Goal: Navigation & Orientation: Go to known website

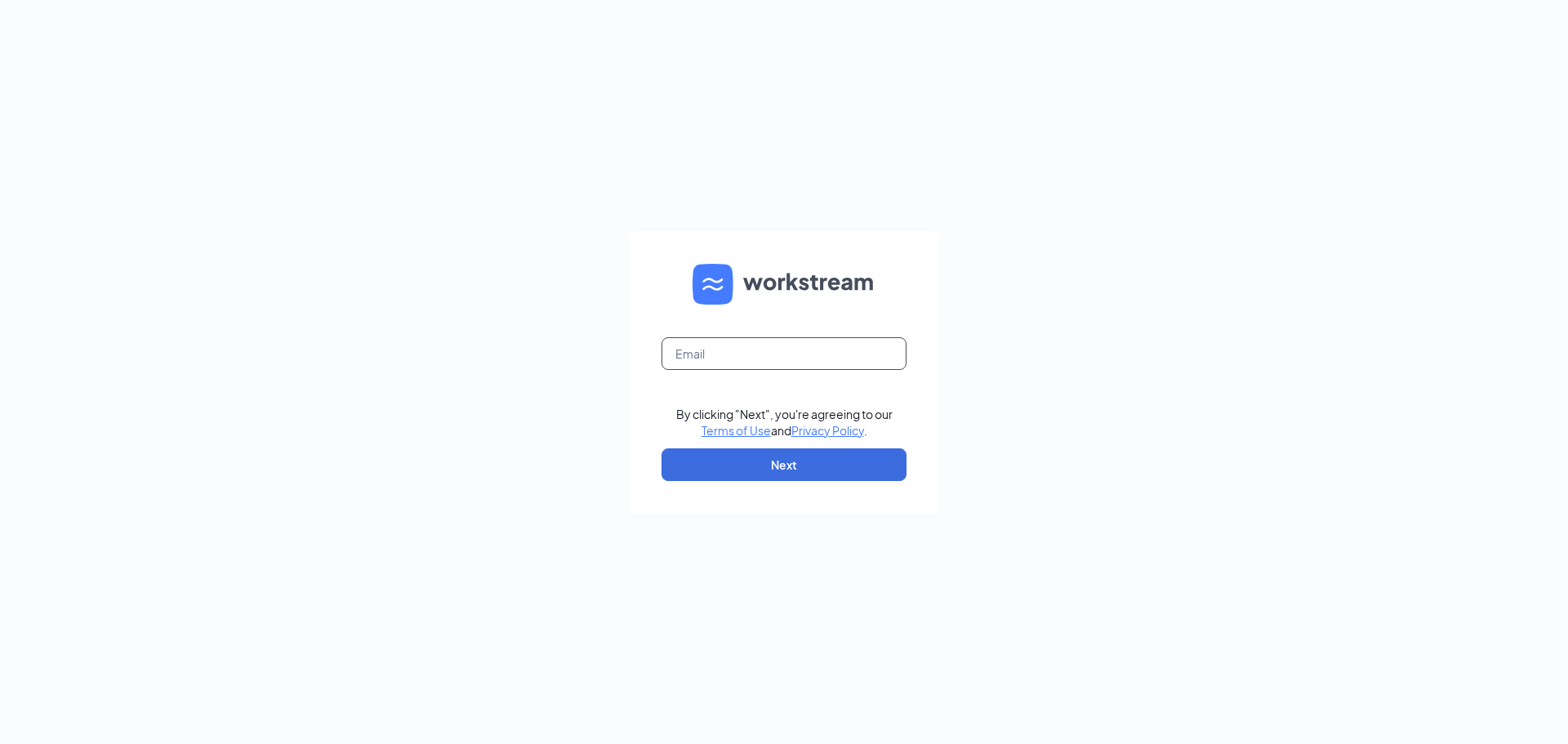
click at [737, 361] on input "text" at bounding box center [784, 353] width 245 height 33
type input "aaron@baronsjj.com"
click at [766, 478] on button "Next" at bounding box center [784, 464] width 245 height 33
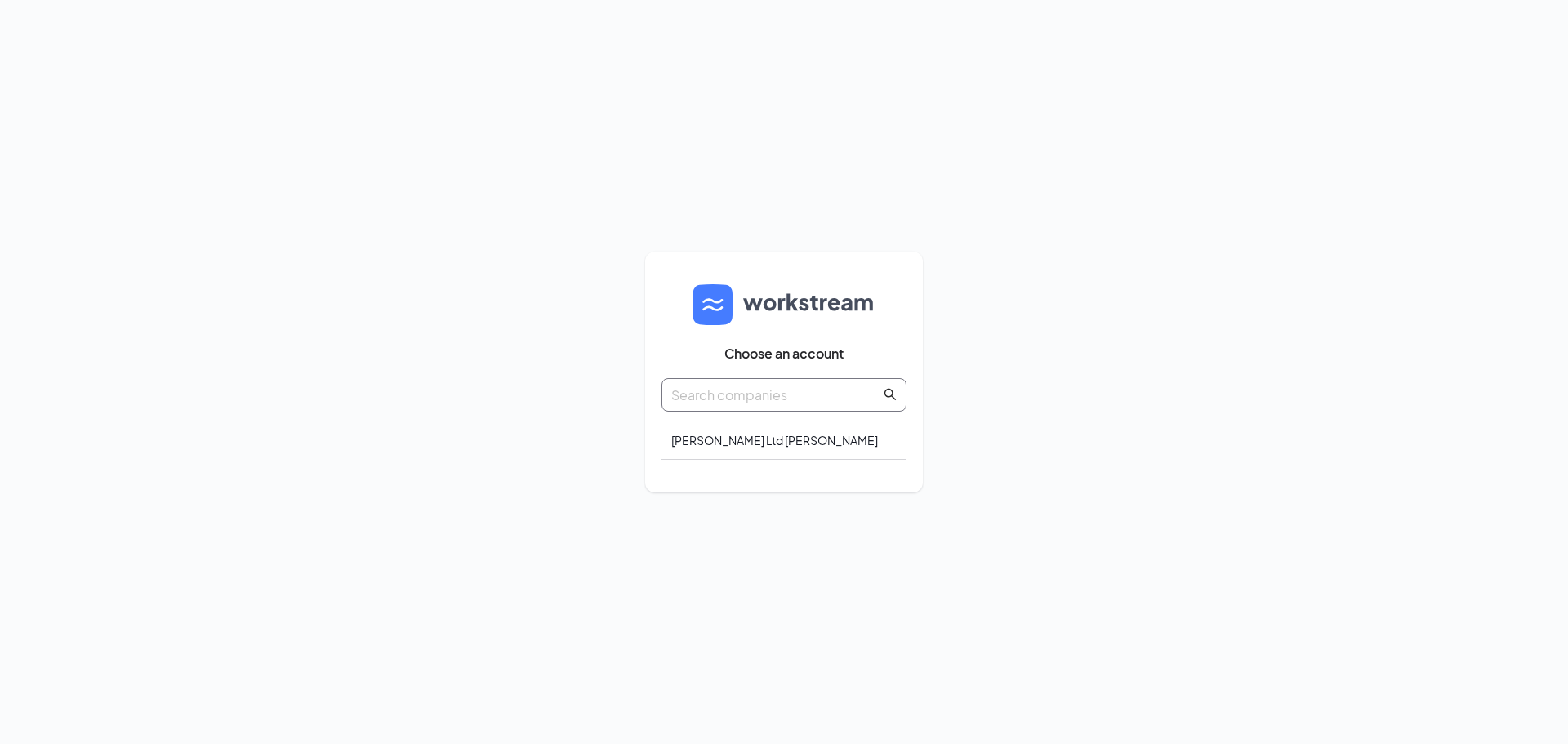
click at [740, 386] on input "text" at bounding box center [776, 395] width 209 height 21
click at [751, 440] on div "Barrons Jj Ltd Jimmy Johns" at bounding box center [784, 440] width 245 height 39
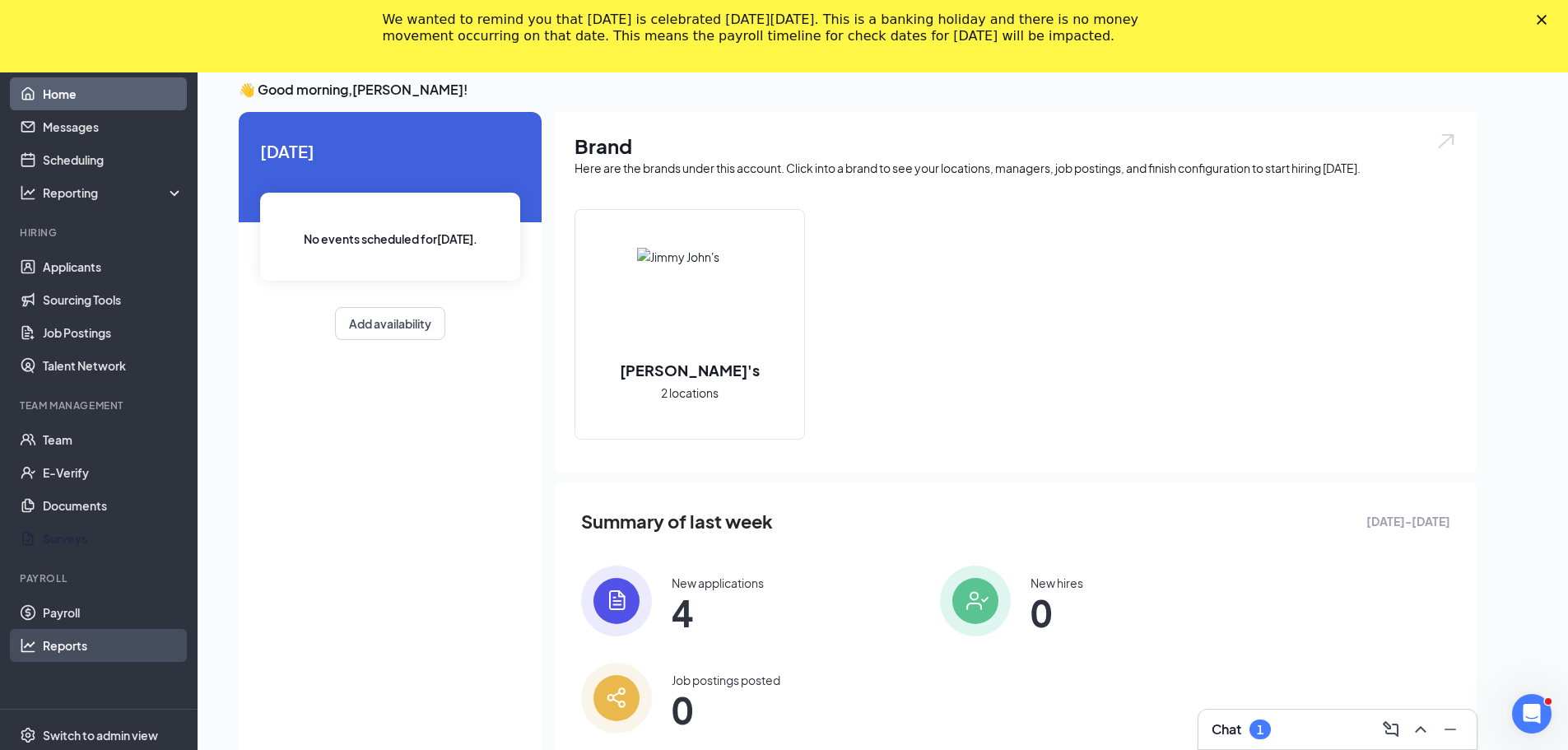
scroll to position [107, 0]
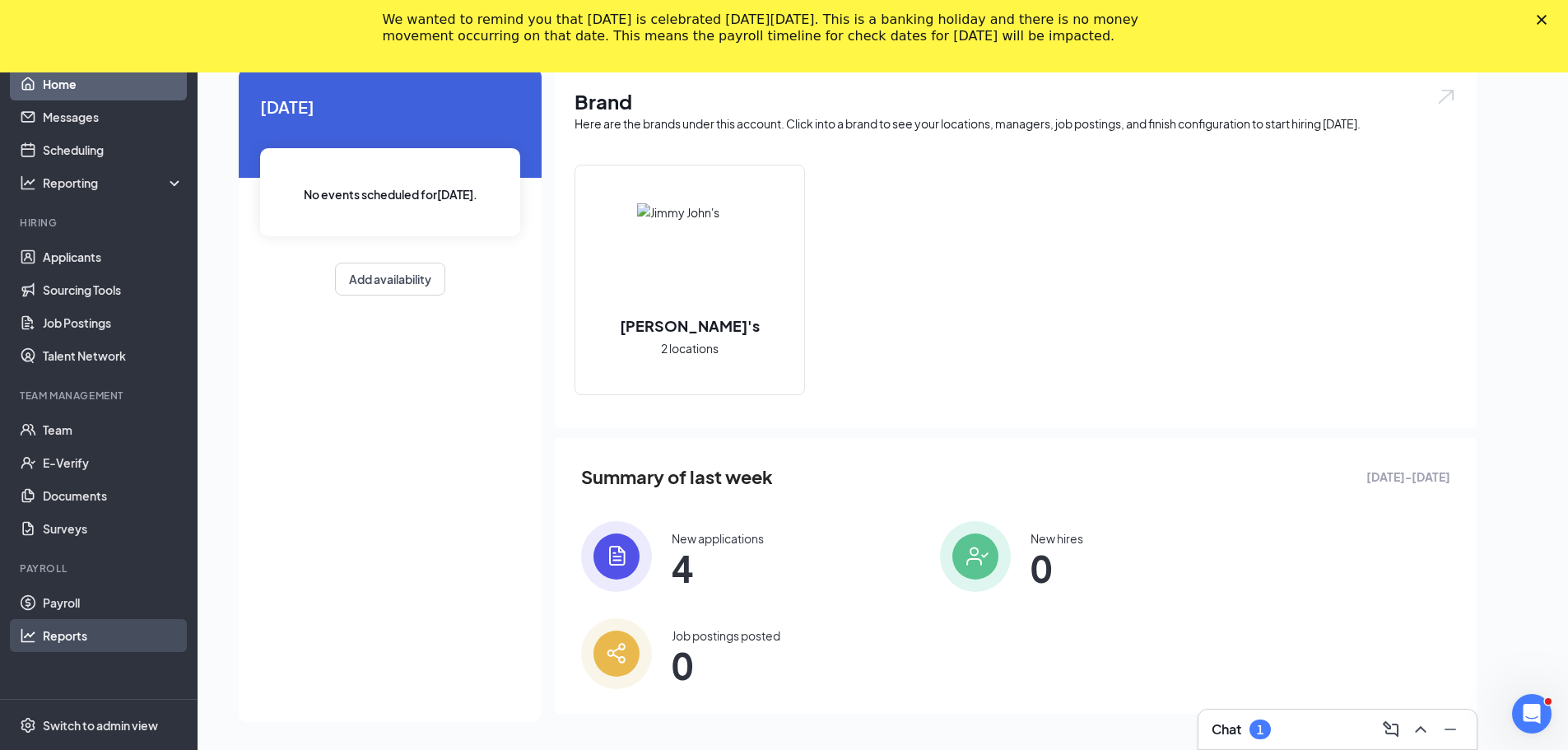
click at [92, 629] on link "Reports" at bounding box center [113, 635] width 141 height 33
